Goal: Navigation & Orientation: Find specific page/section

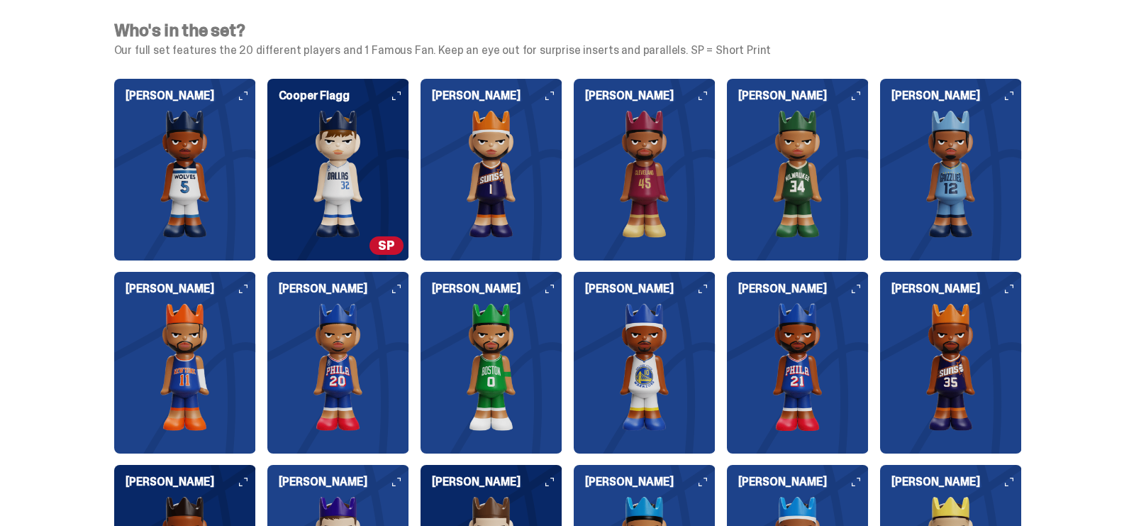
scroll to position [1481, 0]
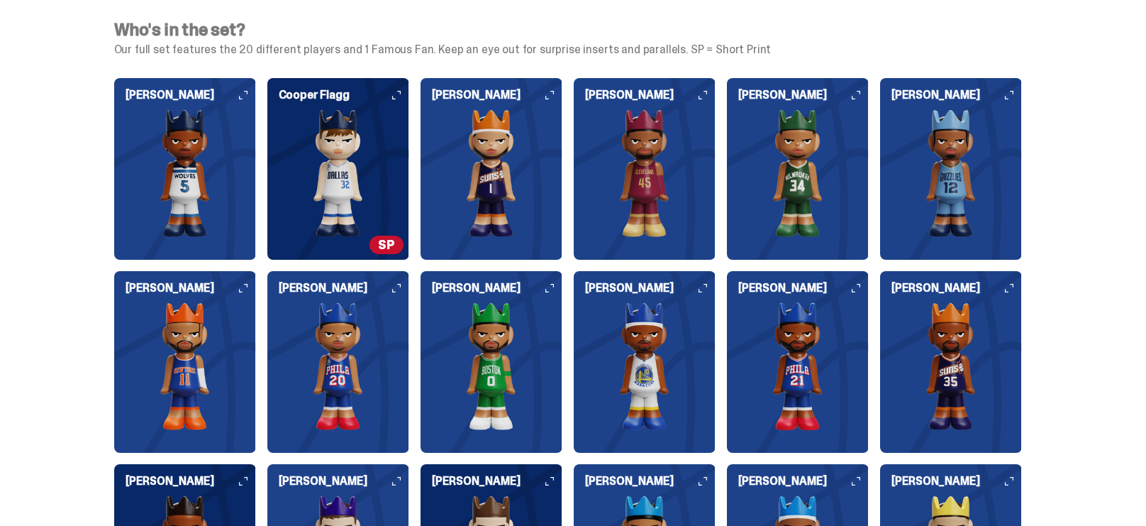
click at [487, 141] on img at bounding box center [492, 173] width 142 height 128
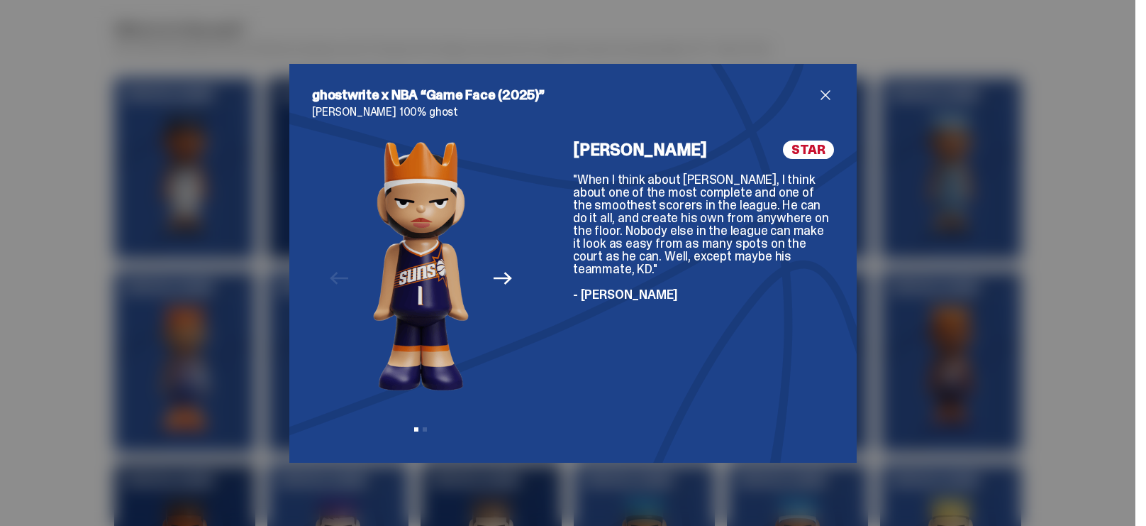
click at [823, 89] on span "close" at bounding box center [825, 95] width 17 height 17
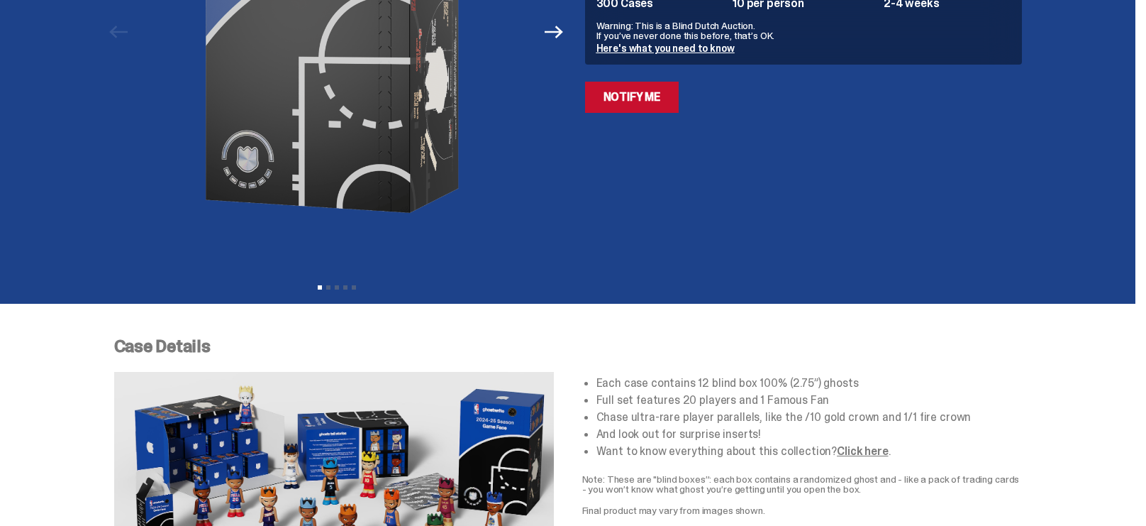
scroll to position [0, 0]
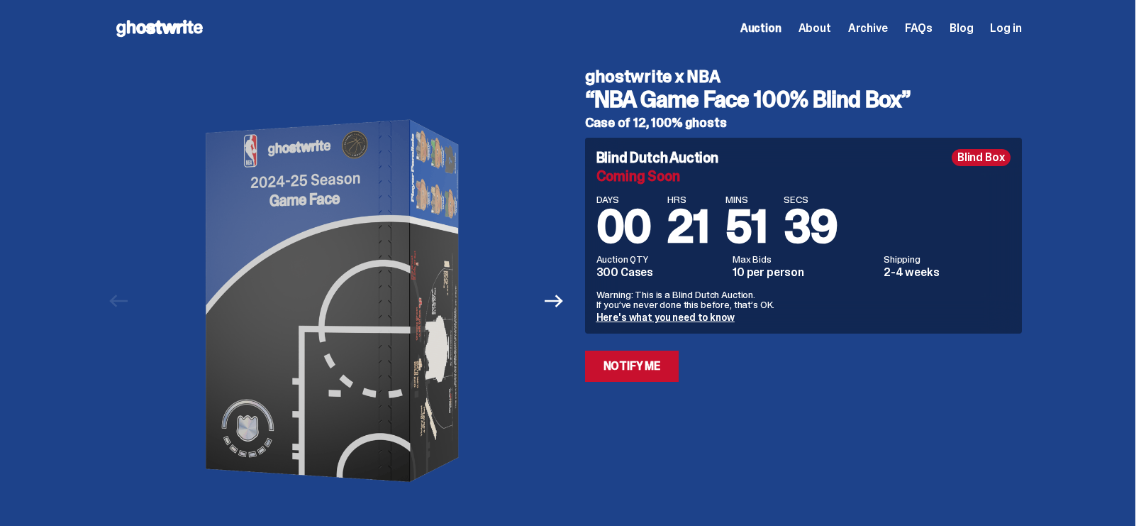
click at [780, 31] on span "Auction" at bounding box center [761, 28] width 41 height 11
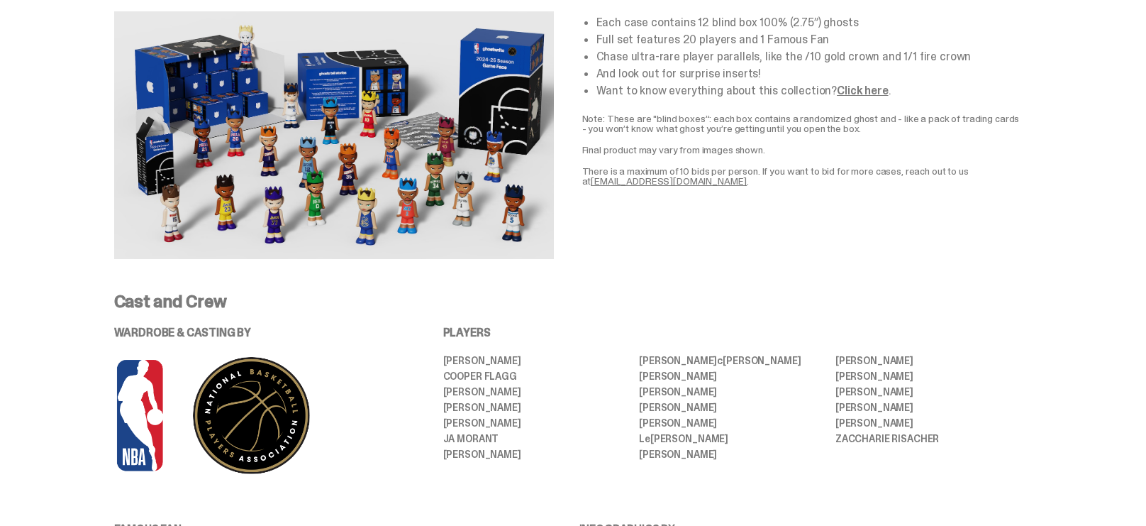
scroll to position [628, 0]
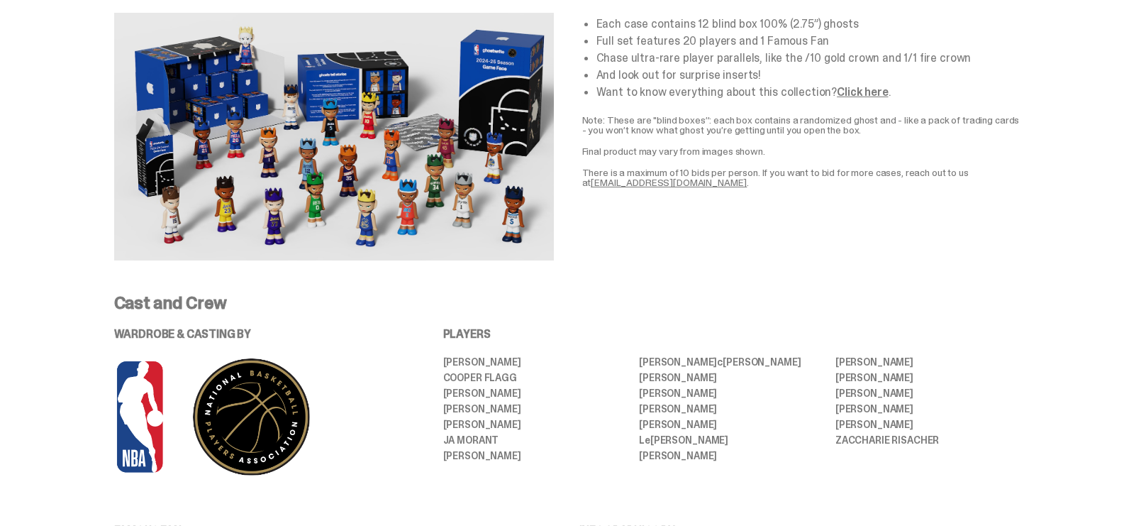
click at [846, 94] on link "Click here" at bounding box center [862, 91] width 51 height 15
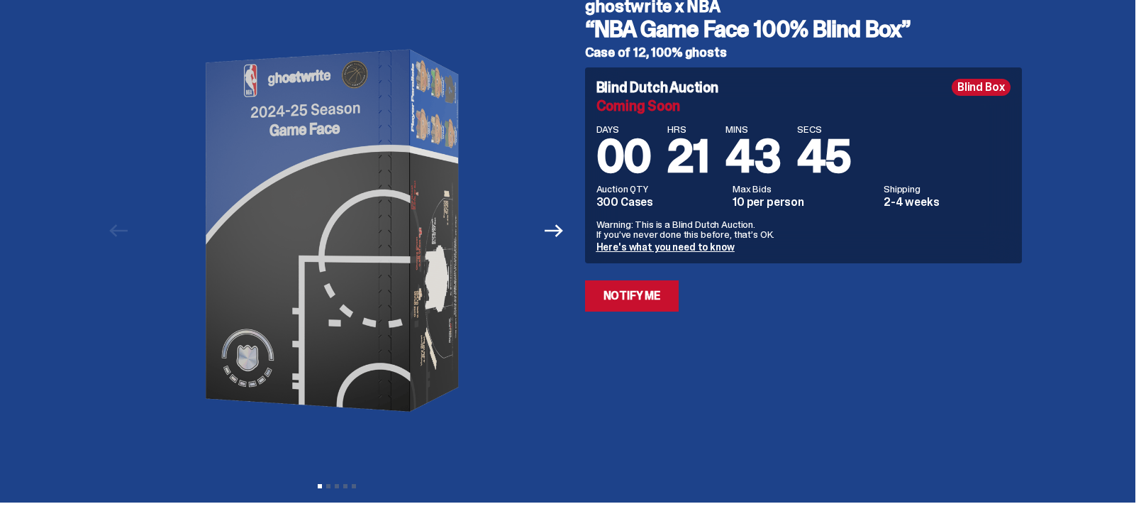
scroll to position [0, 0]
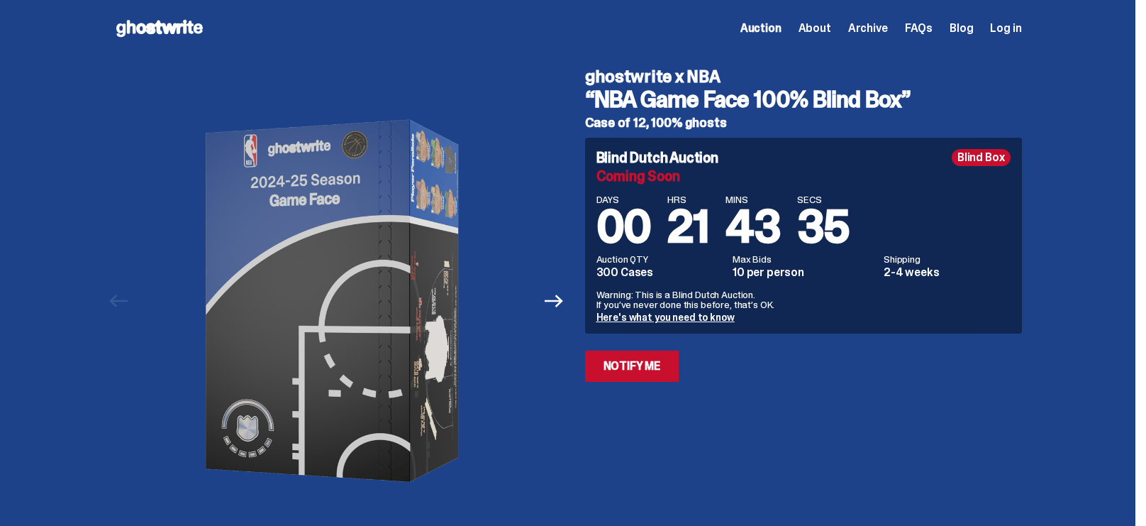
click at [831, 26] on span "About" at bounding box center [815, 28] width 33 height 11
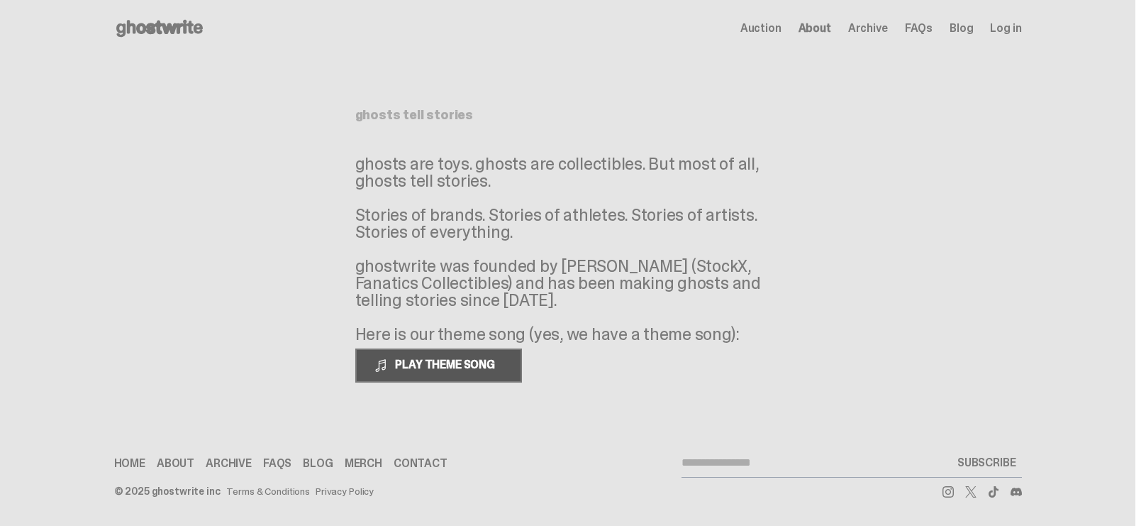
click at [441, 357] on span "PLAY THEME SONG" at bounding box center [446, 364] width 114 height 15
click at [388, 369] on span at bounding box center [381, 365] width 14 height 14
click at [769, 23] on span "Auction" at bounding box center [761, 28] width 41 height 11
